Goal: Task Accomplishment & Management: Use online tool/utility

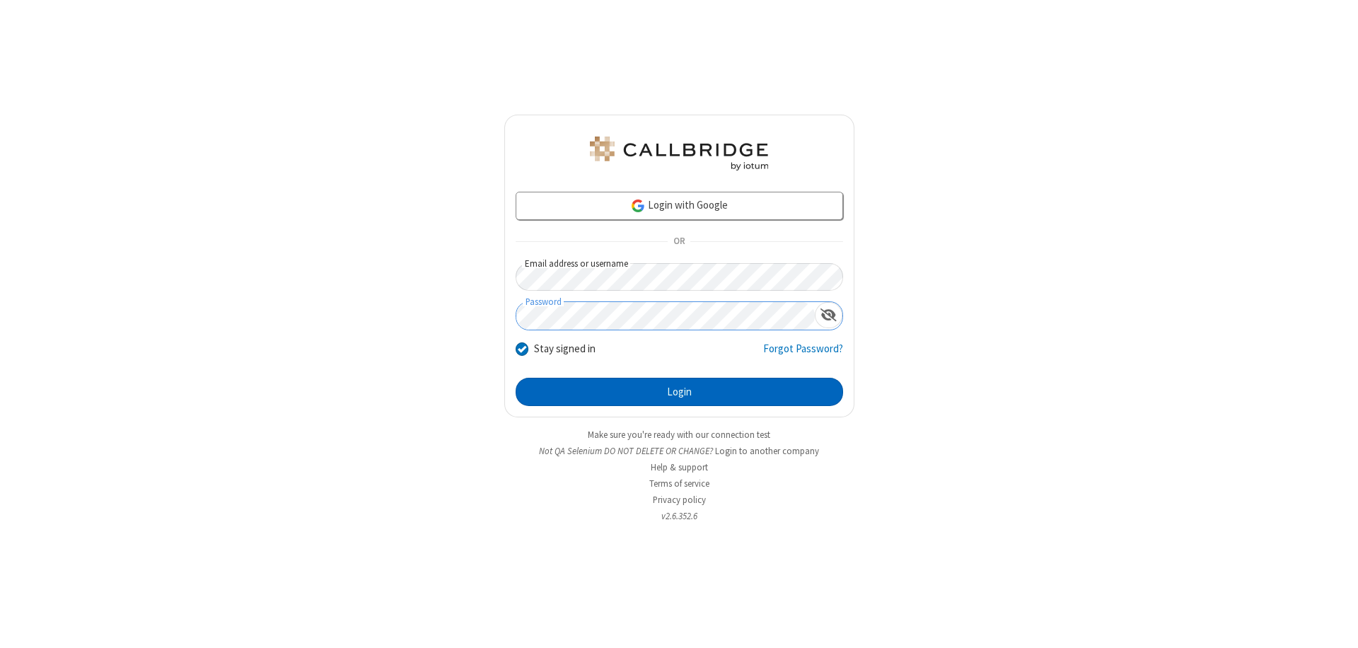
click at [679, 392] on button "Login" at bounding box center [679, 392] width 327 height 28
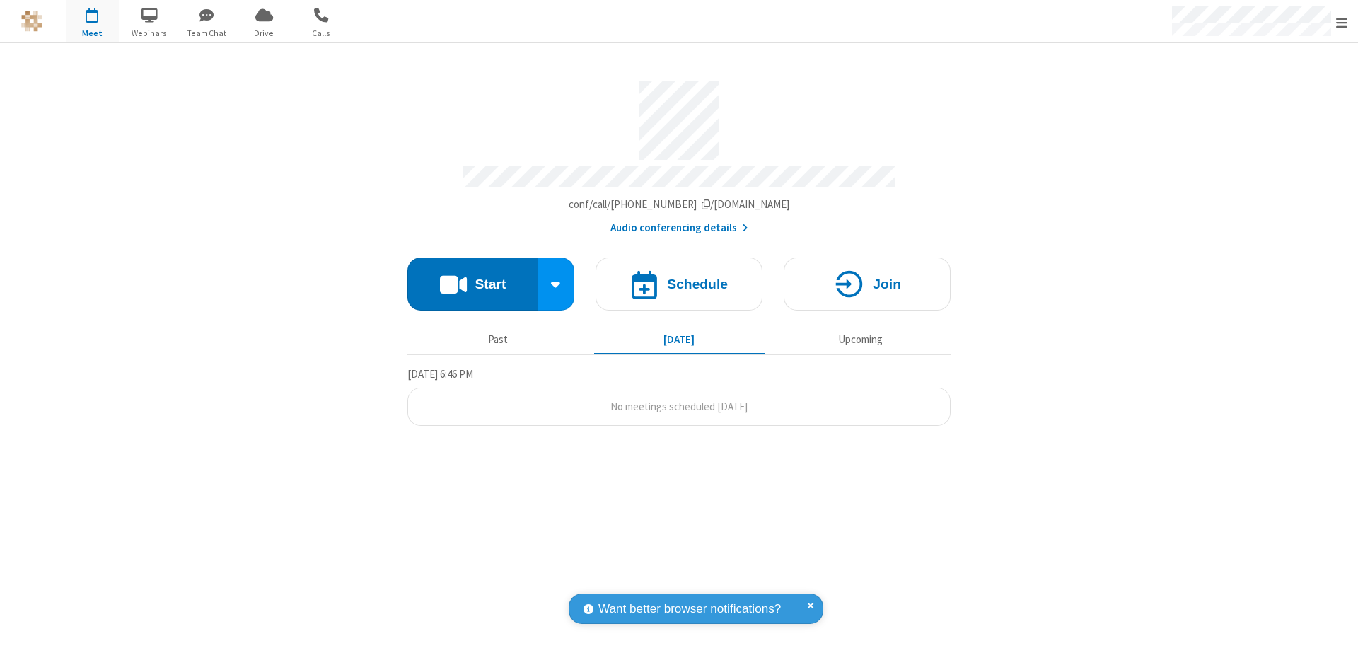
click at [472, 277] on button "Start" at bounding box center [472, 283] width 131 height 53
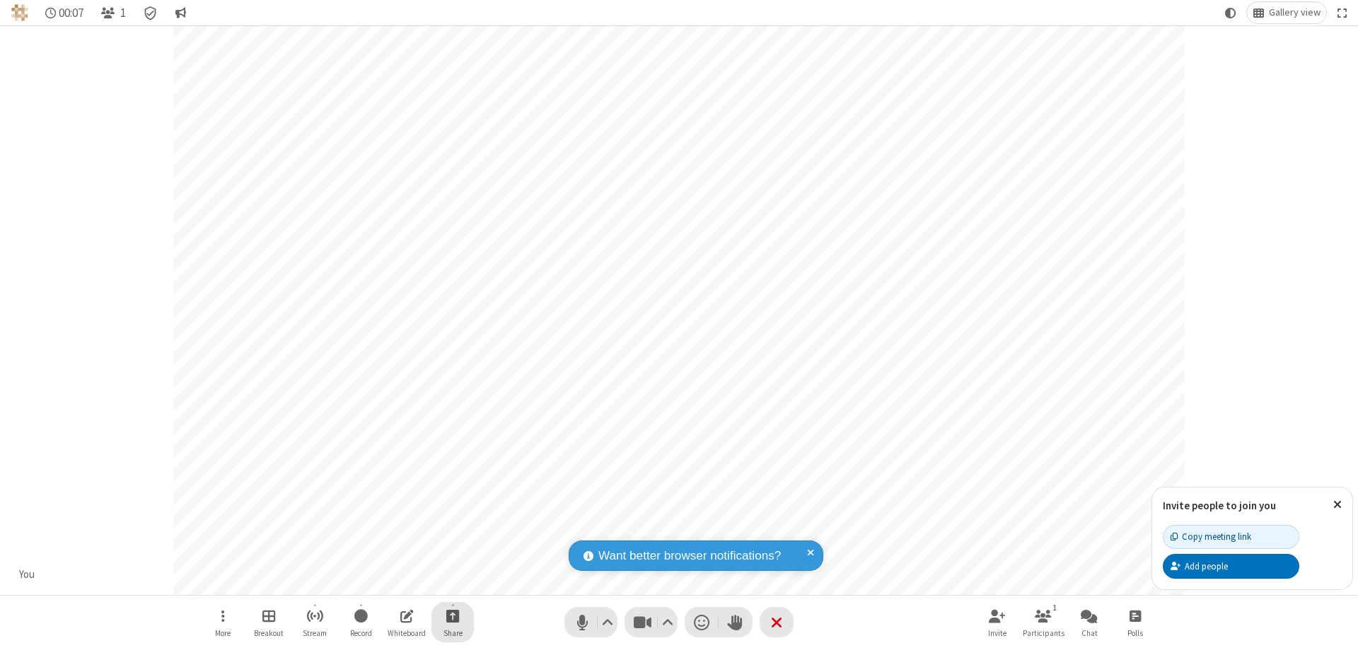
click at [453, 615] on span "Start sharing" at bounding box center [452, 616] width 13 height 18
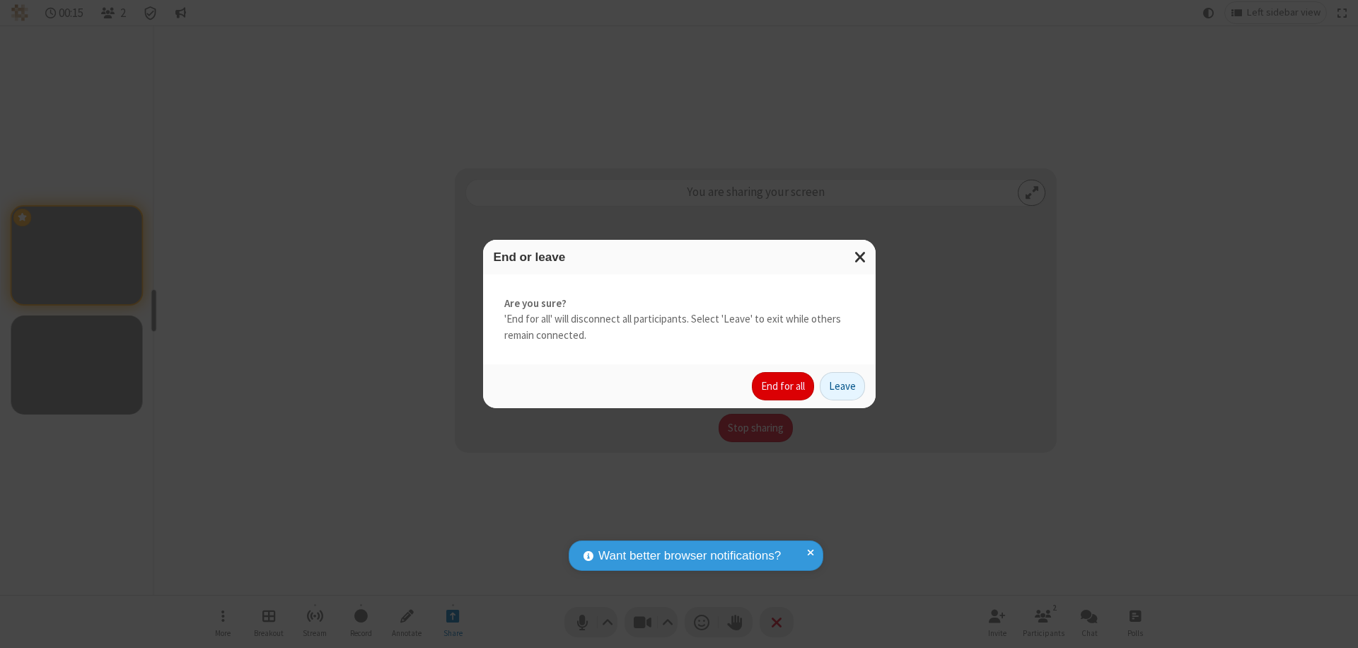
click at [784, 386] on button "End for all" at bounding box center [783, 386] width 62 height 28
